Goal: Task Accomplishment & Management: Manage account settings

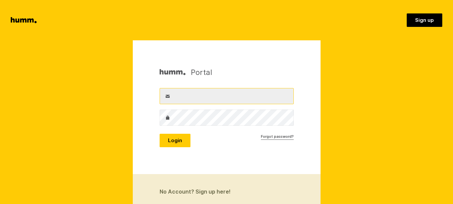
click at [184, 96] on input "Username" at bounding box center [227, 96] width 134 height 16
type input "[EMAIL_ADDRESS][DOMAIN_NAME]"
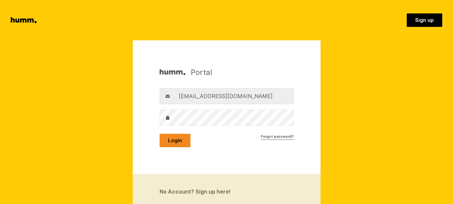
click at [186, 138] on button "Login" at bounding box center [175, 140] width 31 height 13
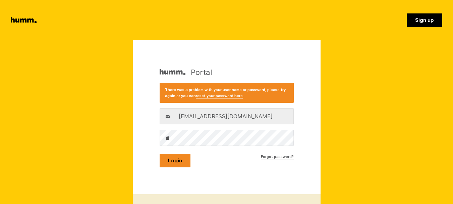
click at [172, 160] on button "Login" at bounding box center [175, 160] width 31 height 13
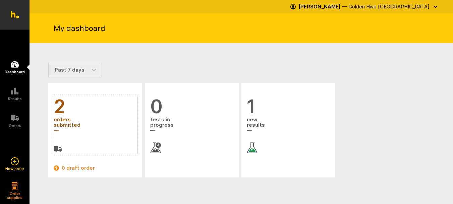
click at [63, 121] on span "orders submitted" at bounding box center [95, 125] width 83 height 18
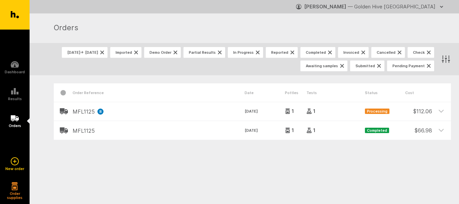
click at [439, 6] on icon "button" at bounding box center [440, 6] width 5 height 5
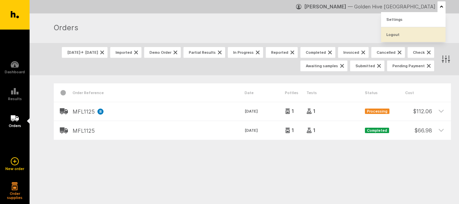
click at [410, 33] on link "Logout" at bounding box center [413, 34] width 64 height 15
